Goal: Transaction & Acquisition: Book appointment/travel/reservation

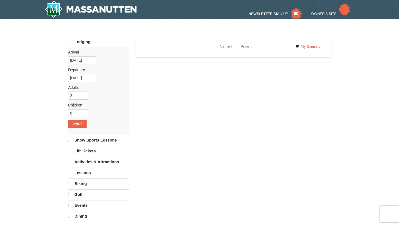
select select "9"
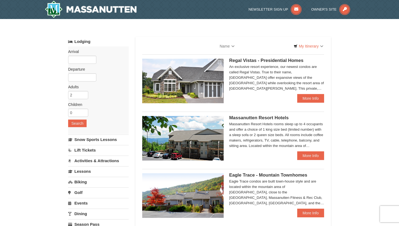
select select "9"
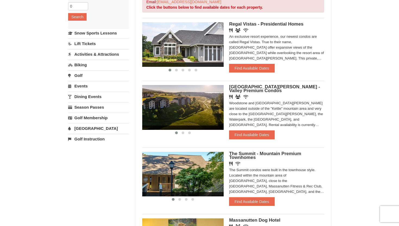
scroll to position [106, 0]
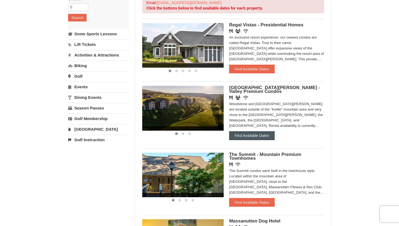
click at [242, 136] on button "Find Available Dates" at bounding box center [251, 135] width 45 height 9
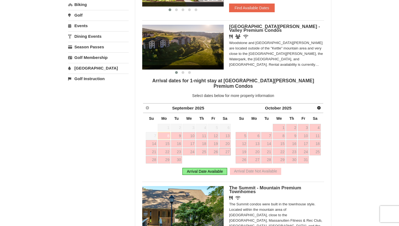
scroll to position [168, 0]
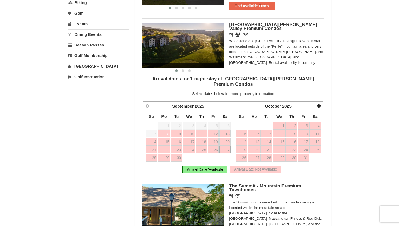
click at [227, 146] on link "27" at bounding box center [224, 150] width 11 height 8
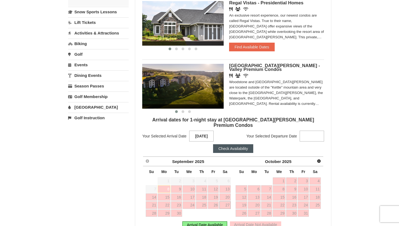
scroll to position [125, 0]
